Goal: Task Accomplishment & Management: Use online tool/utility

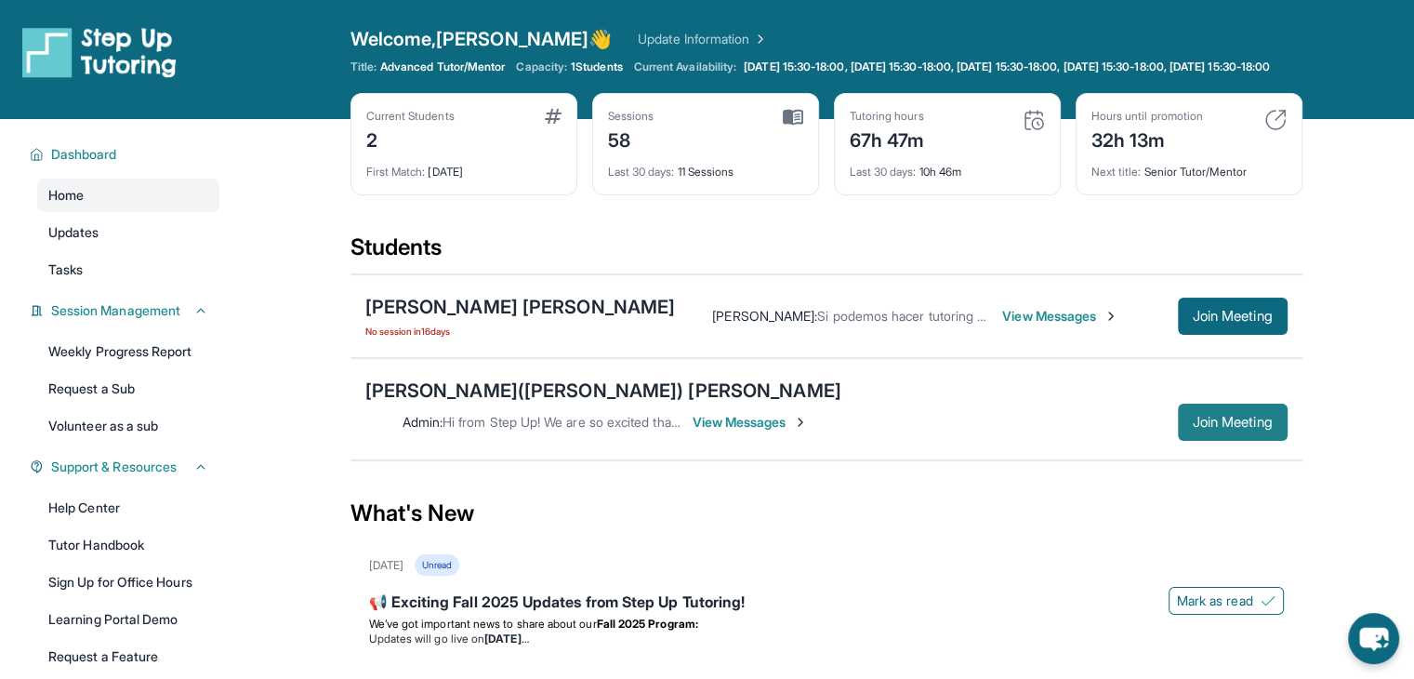
click at [1246, 417] on span "Join Meeting" at bounding box center [1233, 422] width 80 height 11
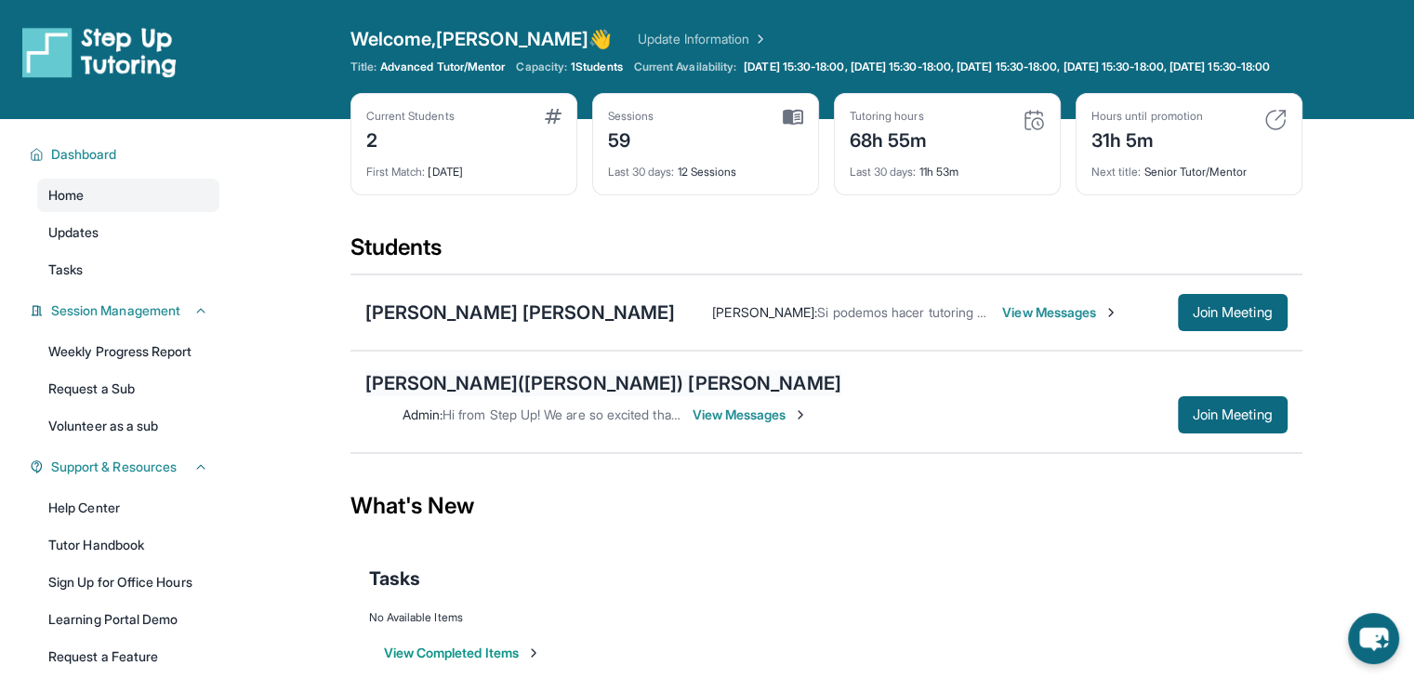
click at [456, 391] on div "[PERSON_NAME]([PERSON_NAME]) [PERSON_NAME]" at bounding box center [603, 383] width 476 height 26
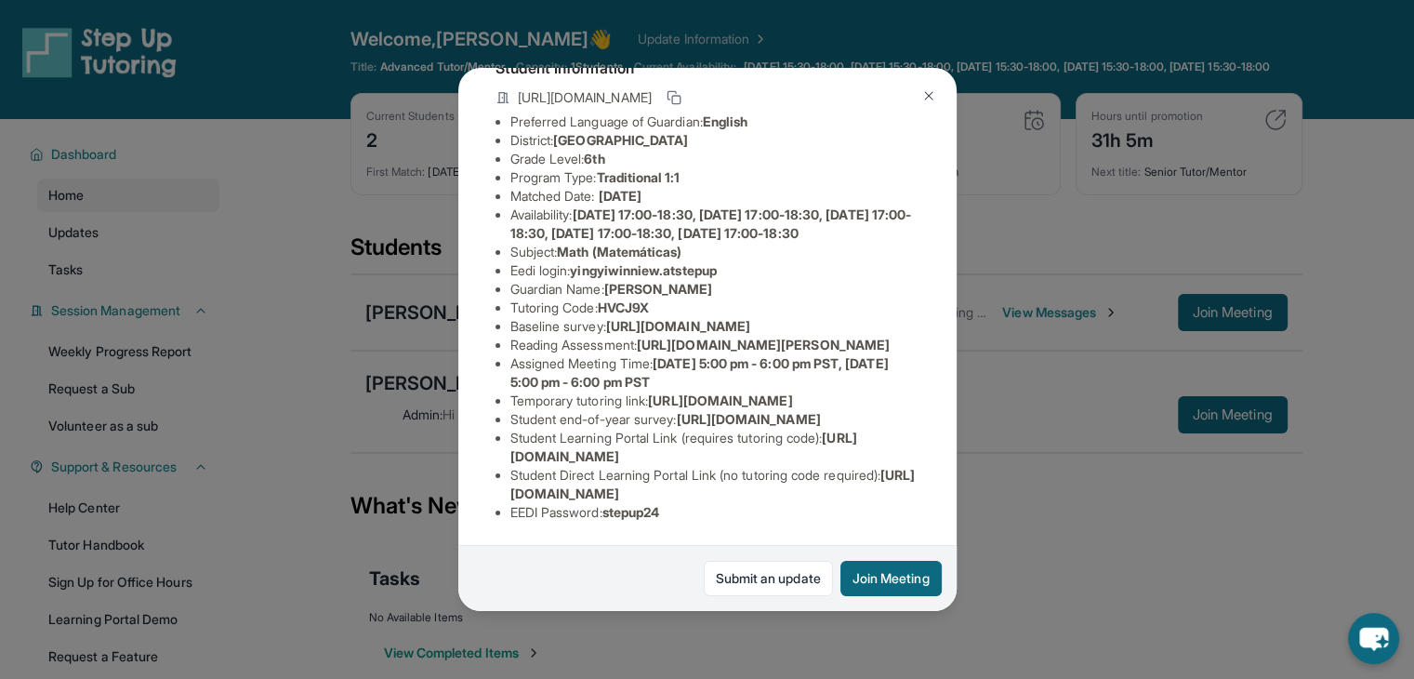
scroll to position [281, 0]
click at [624, 262] on span "yingyiwinniew.atstepup" at bounding box center [643, 270] width 147 height 16
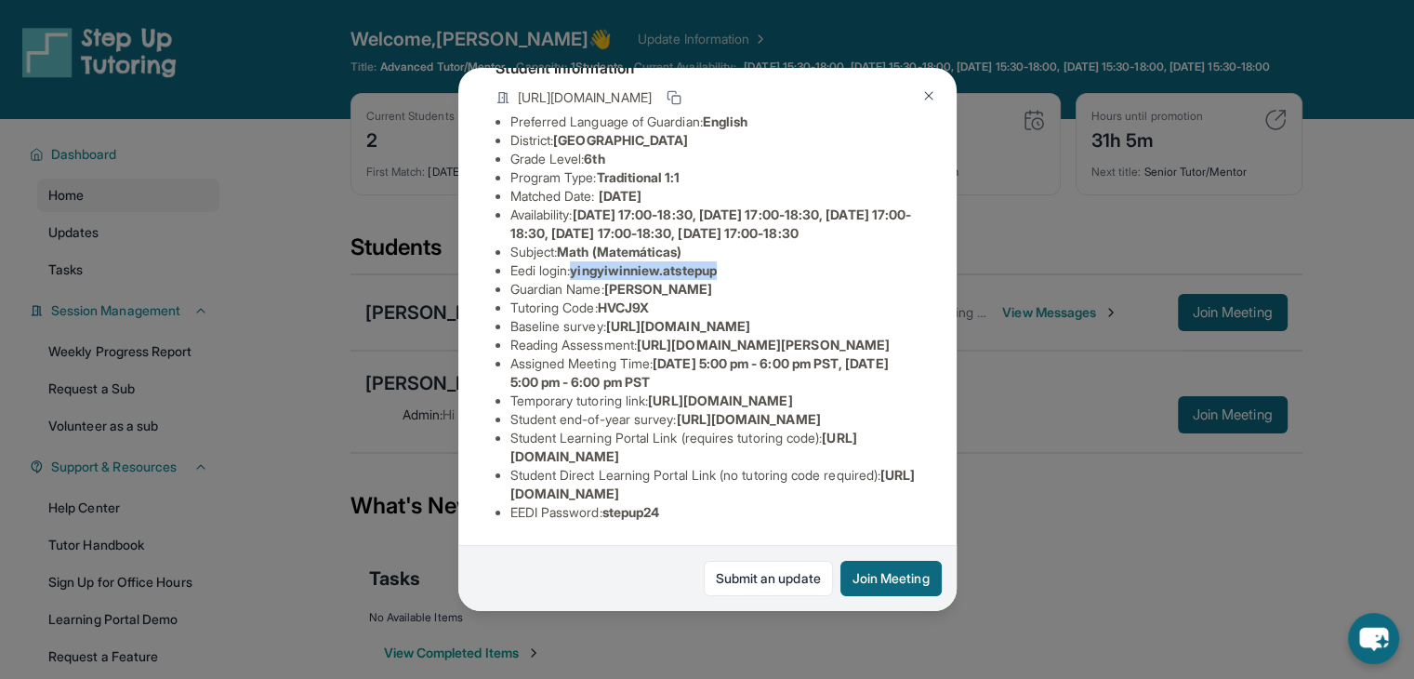
drag, startPoint x: 580, startPoint y: 149, endPoint x: 737, endPoint y: 143, distance: 157.2
click at [737, 261] on li "Eedi login : yingyiwinniew.atstepup" at bounding box center [715, 270] width 409 height 19
copy span "yingyiwinniew.atstepup"
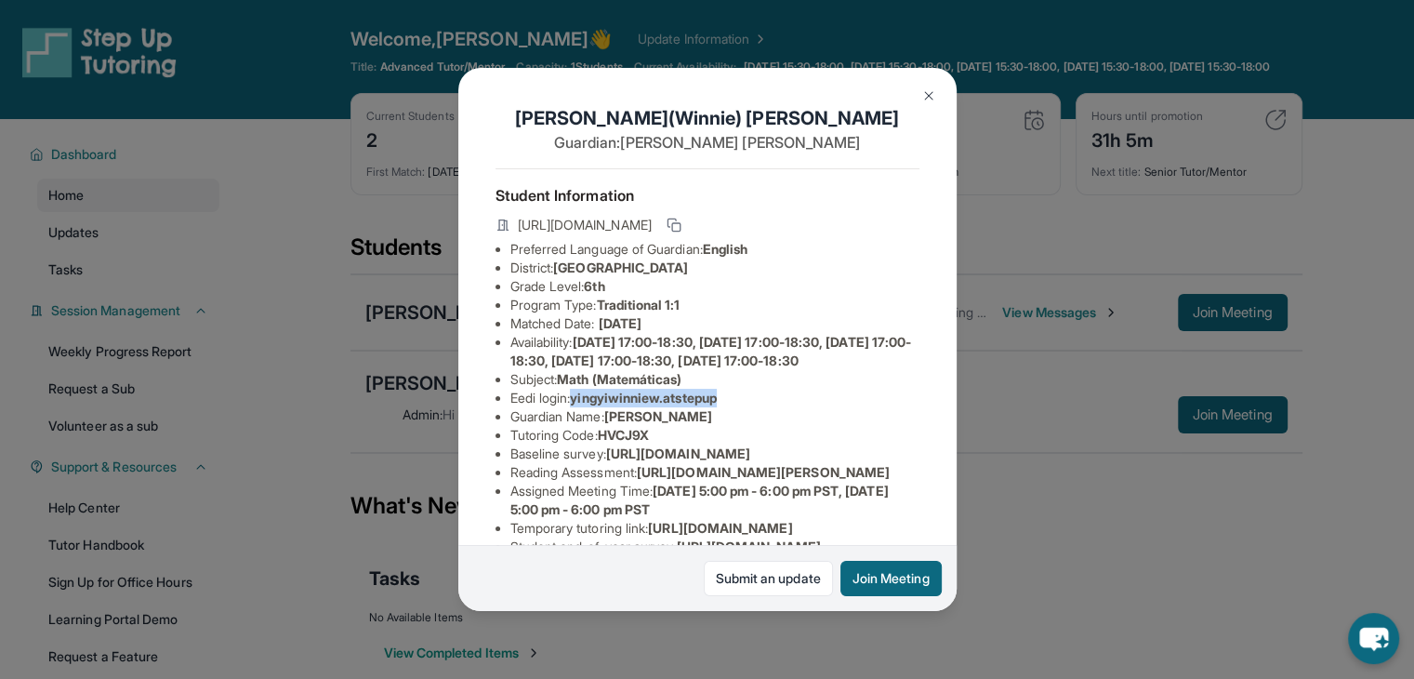
click at [926, 91] on img at bounding box center [929, 95] width 15 height 15
